Goal: Information Seeking & Learning: Learn about a topic

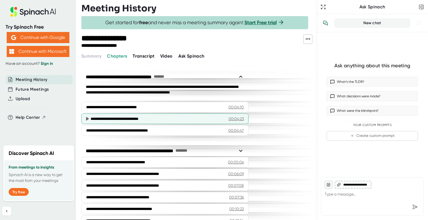
click at [237, 117] on div "00:04:23" at bounding box center [235, 119] width 15 height 6
click at [86, 119] on icon at bounding box center [87, 119] width 3 height 4
